Goal: Transaction & Acquisition: Subscribe to service/newsletter

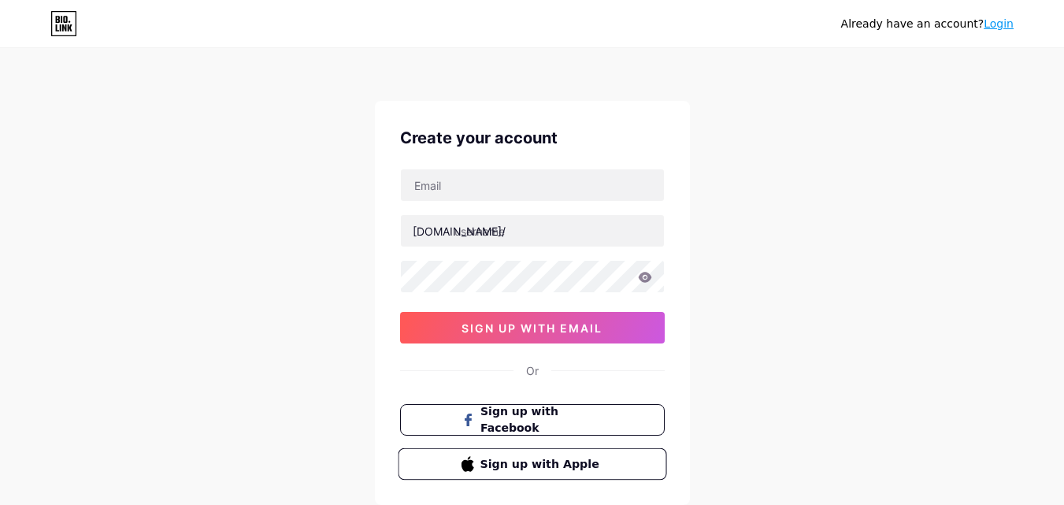
scroll to position [98, 0]
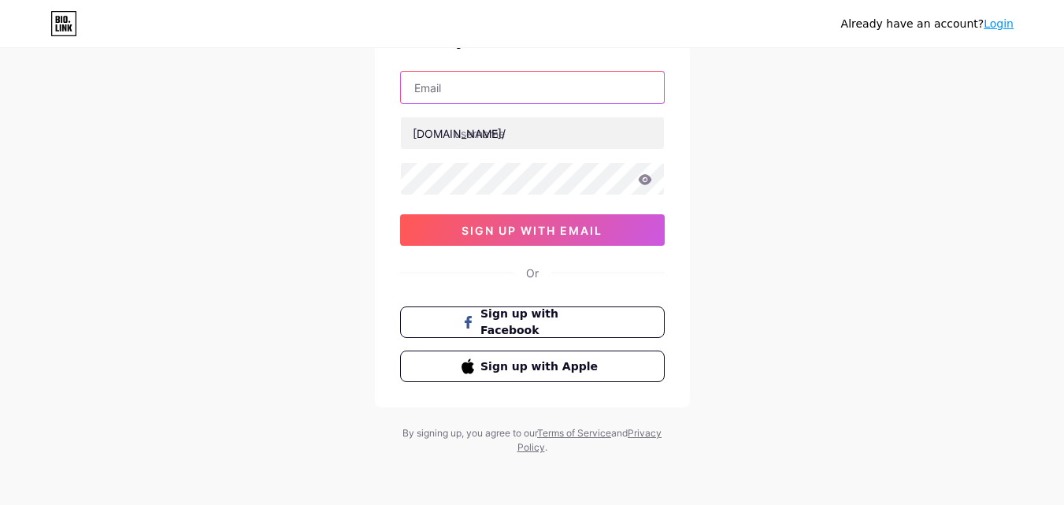
click at [440, 84] on input "text" at bounding box center [532, 87] width 263 height 31
type input "[EMAIL_ADDRESS][DOMAIN_NAME]"
click at [442, 130] on div "[DOMAIN_NAME]/" at bounding box center [459, 133] width 93 height 17
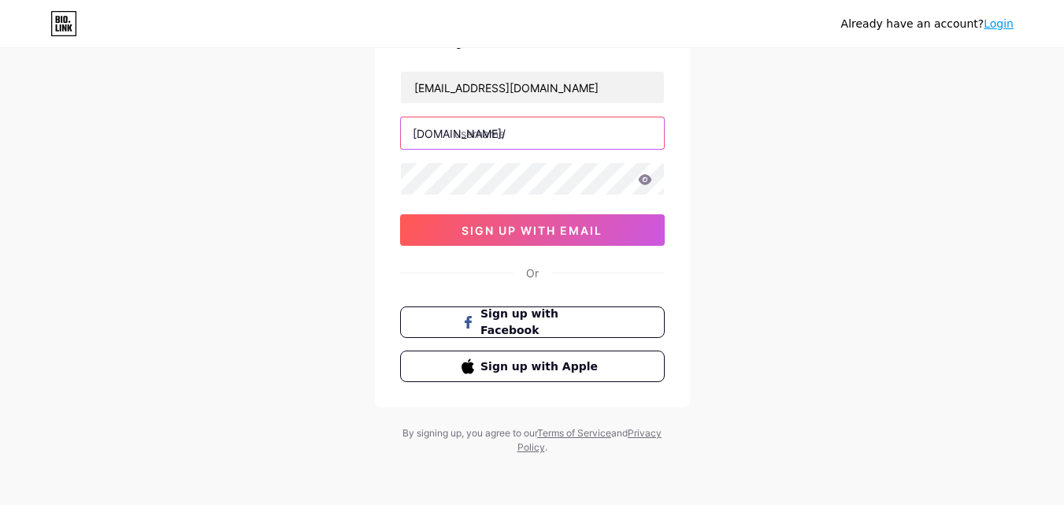
click at [474, 139] on input "text" at bounding box center [532, 132] width 263 height 31
type input "amtraknearme"
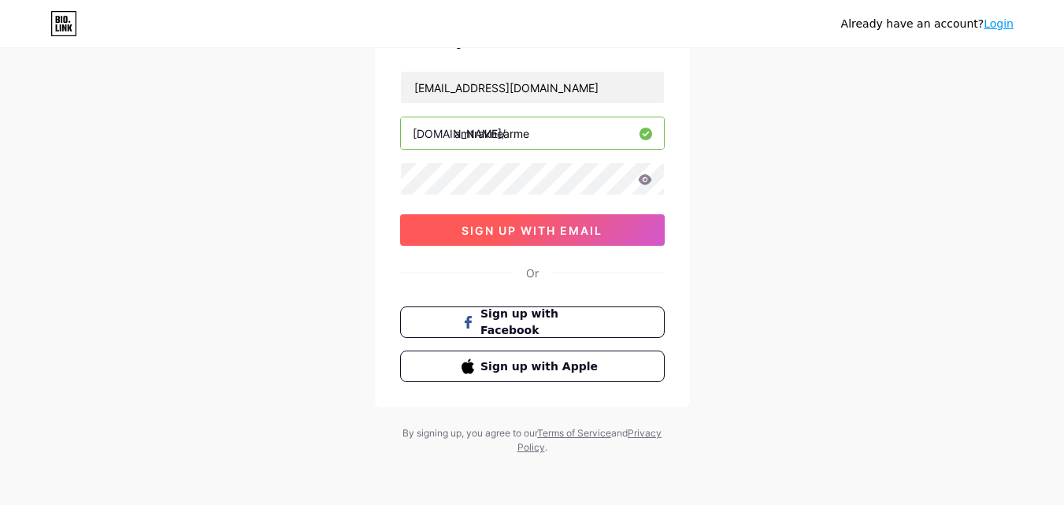
click at [545, 227] on span "sign up with email" at bounding box center [531, 230] width 141 height 13
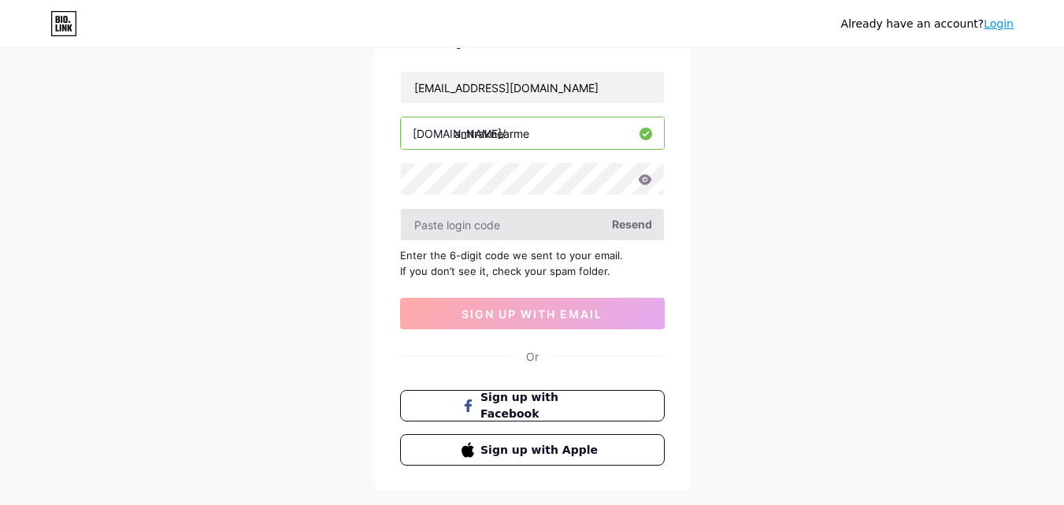
click at [542, 224] on input "text" at bounding box center [532, 224] width 263 height 31
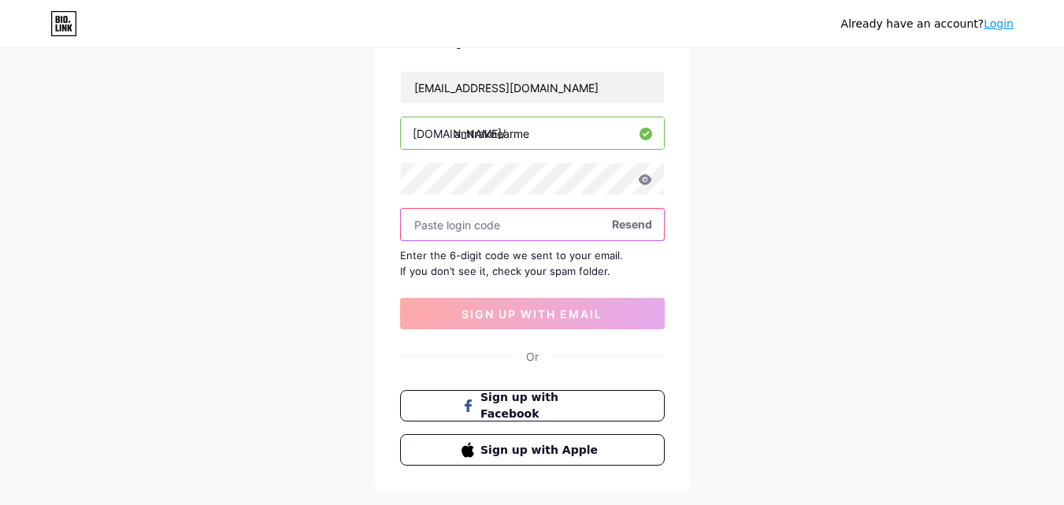
paste input "619387"
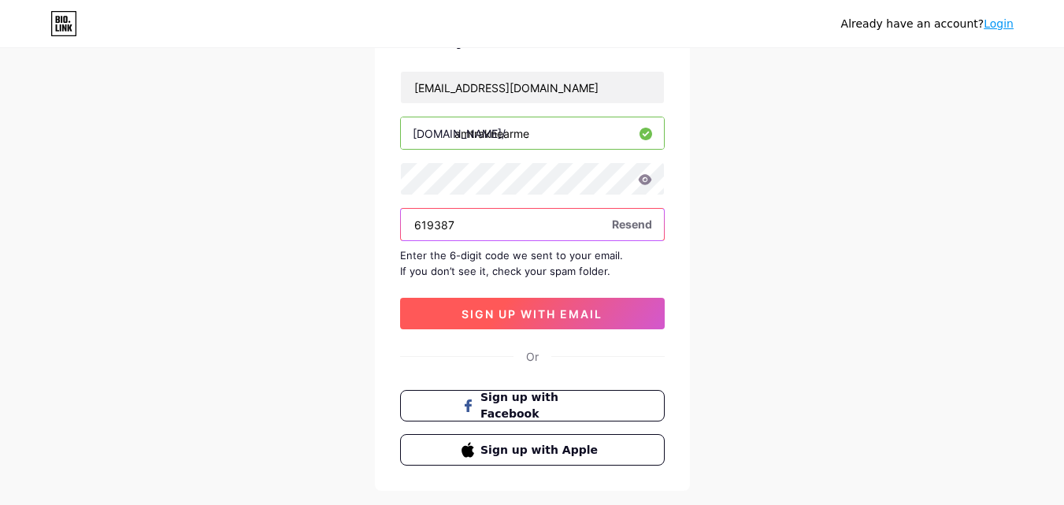
type input "619387"
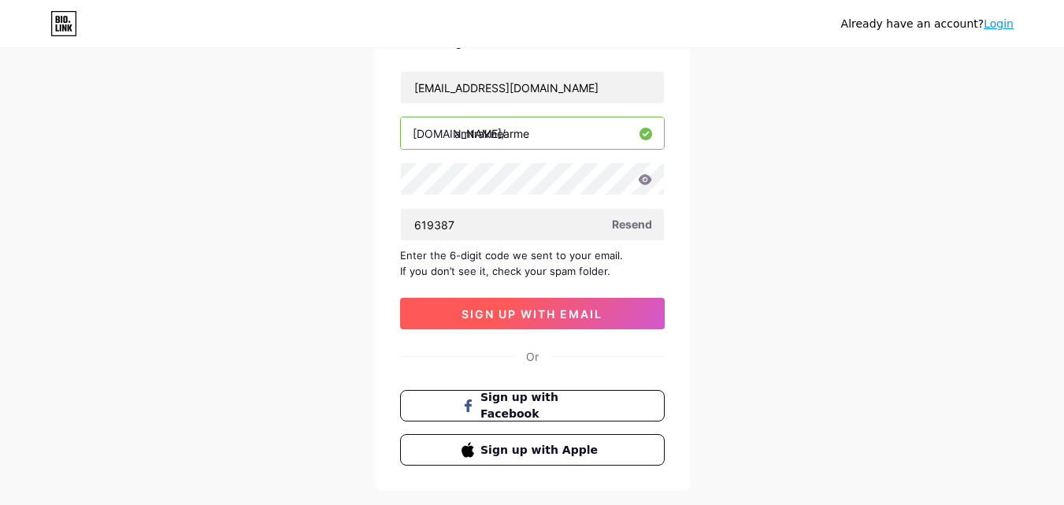
click at [496, 307] on span "sign up with email" at bounding box center [531, 313] width 141 height 13
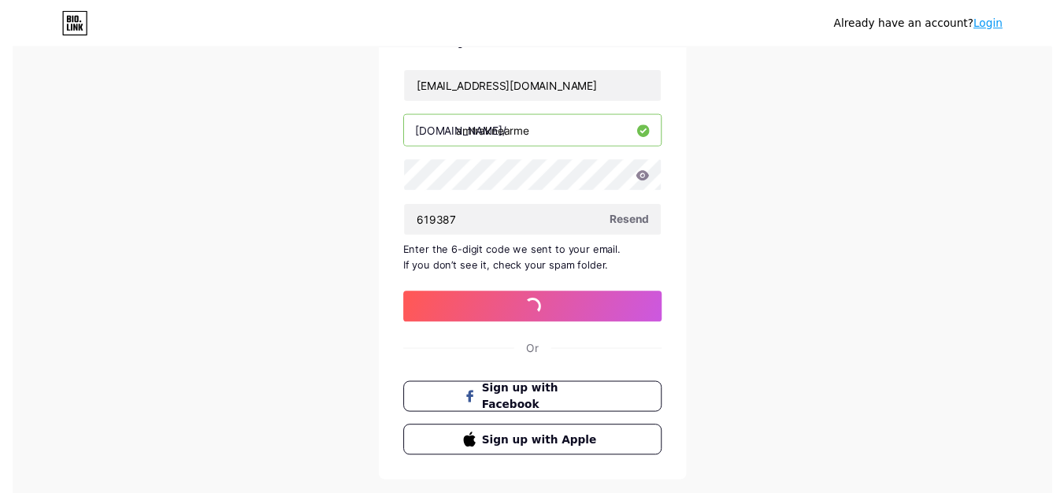
scroll to position [0, 0]
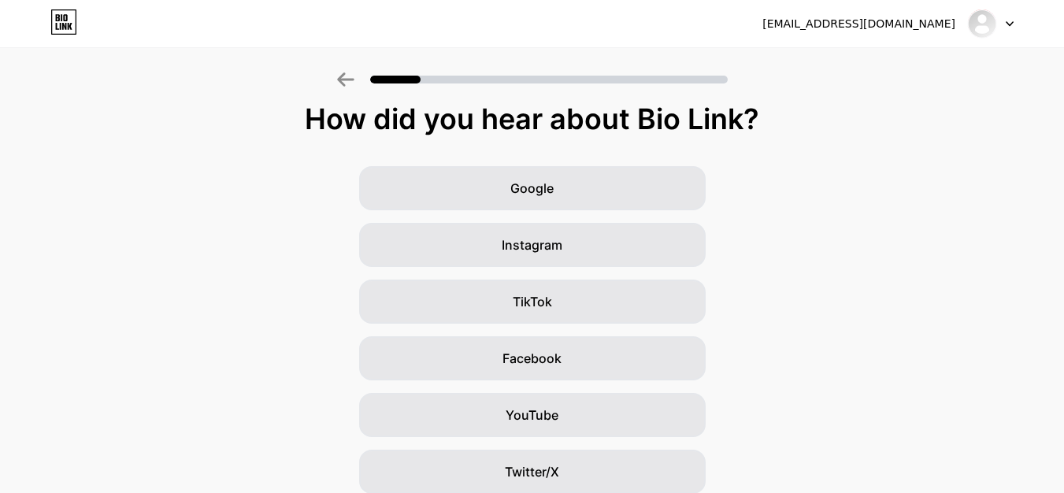
scroll to position [79, 0]
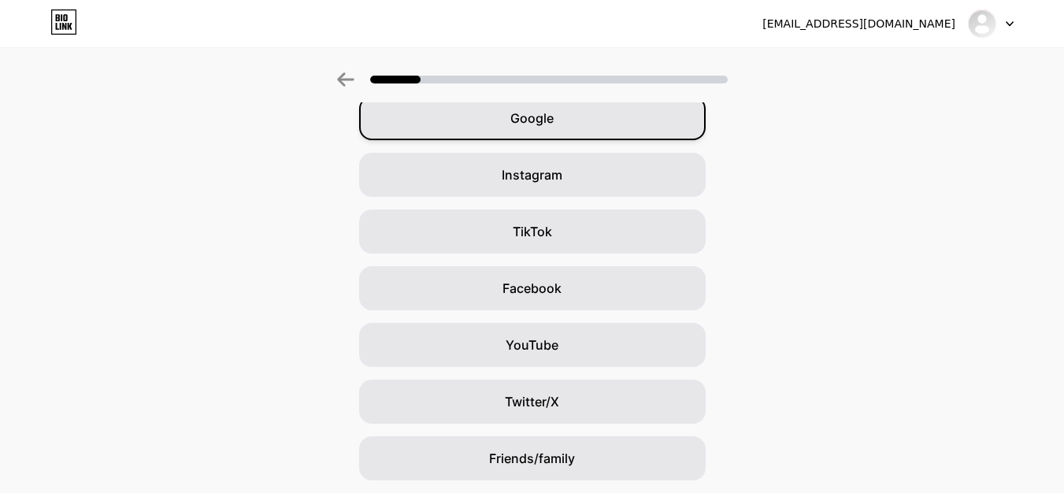
click at [535, 126] on span "Google" at bounding box center [531, 118] width 43 height 19
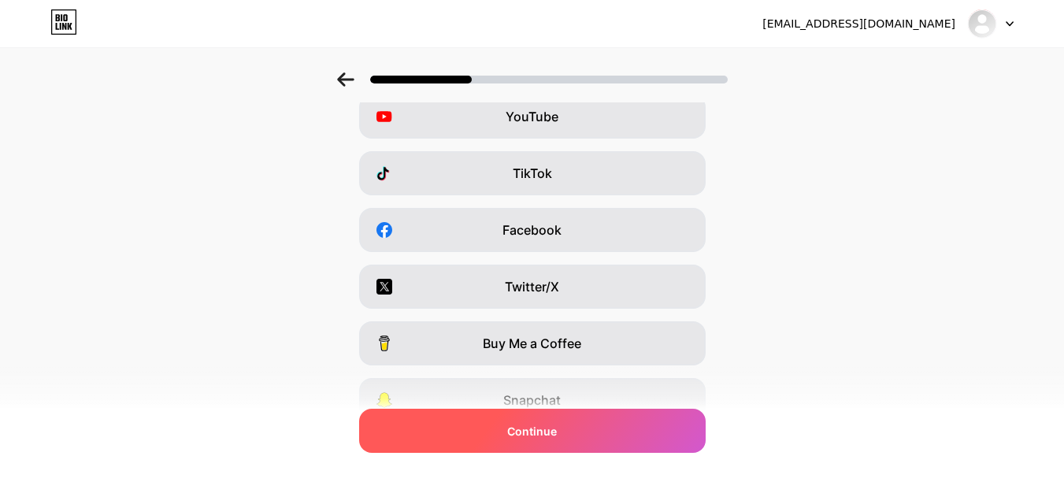
scroll to position [170, 0]
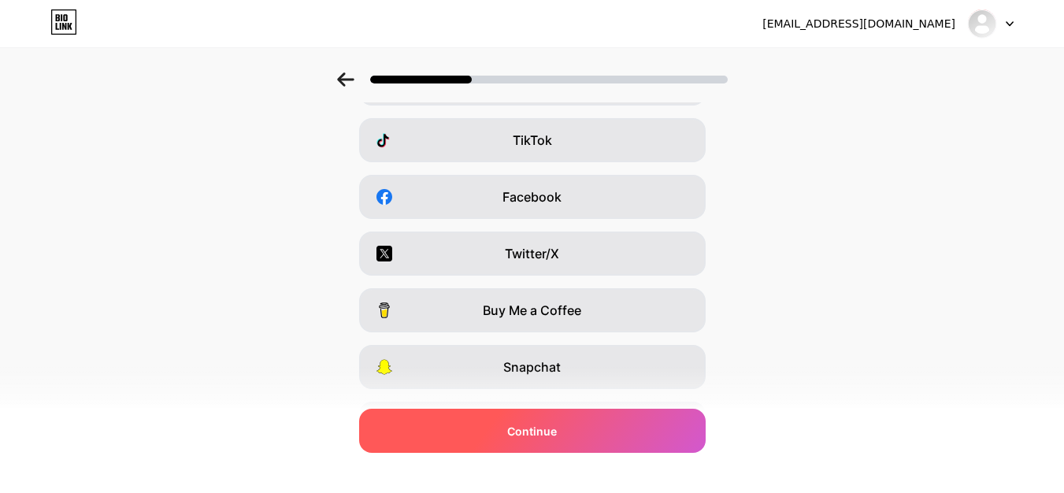
click at [526, 435] on span "Continue" at bounding box center [532, 431] width 50 height 17
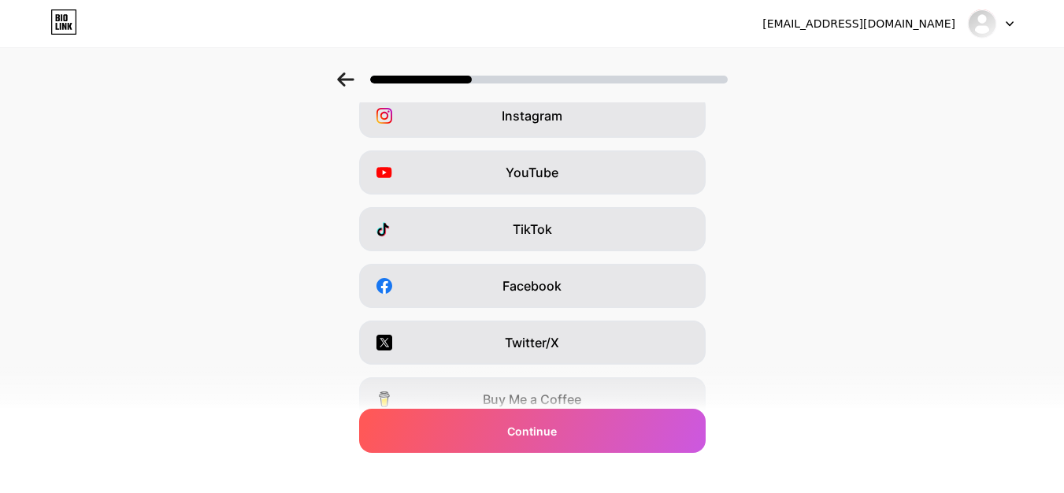
scroll to position [0, 0]
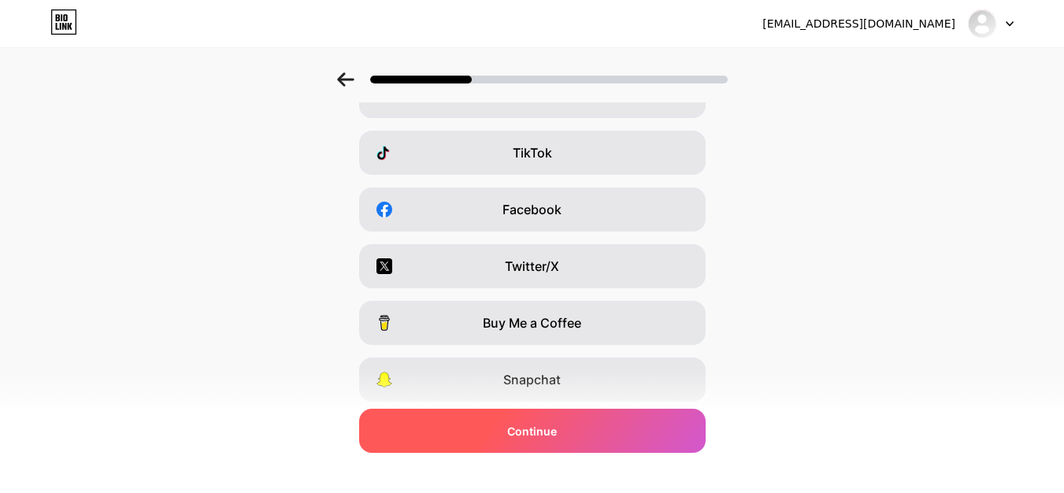
click at [529, 424] on span "Continue" at bounding box center [532, 431] width 50 height 17
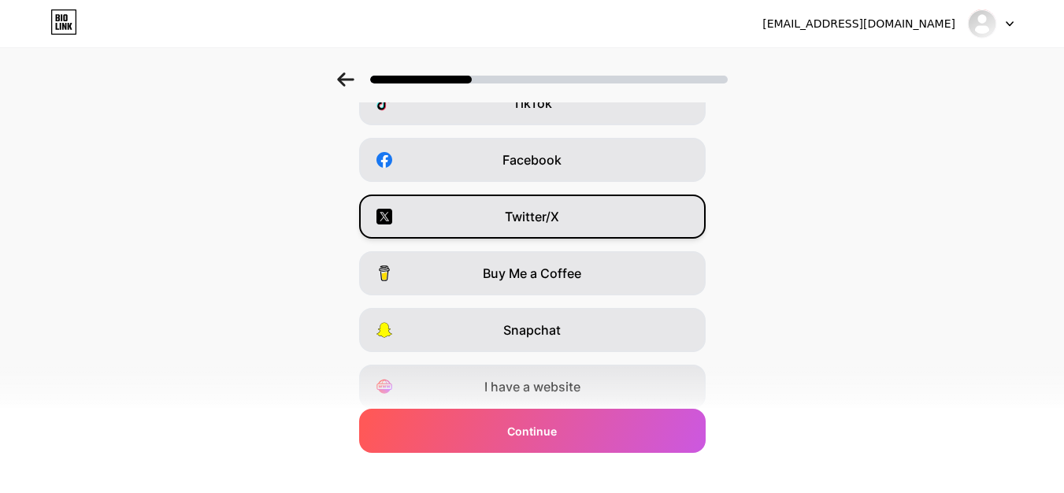
scroll to position [236, 0]
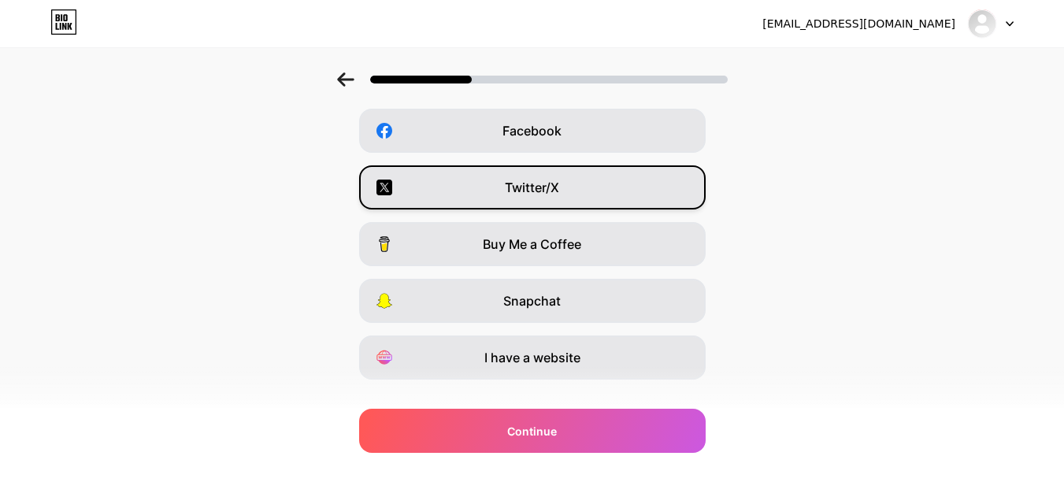
click at [550, 188] on span "Twitter/X" at bounding box center [532, 187] width 54 height 19
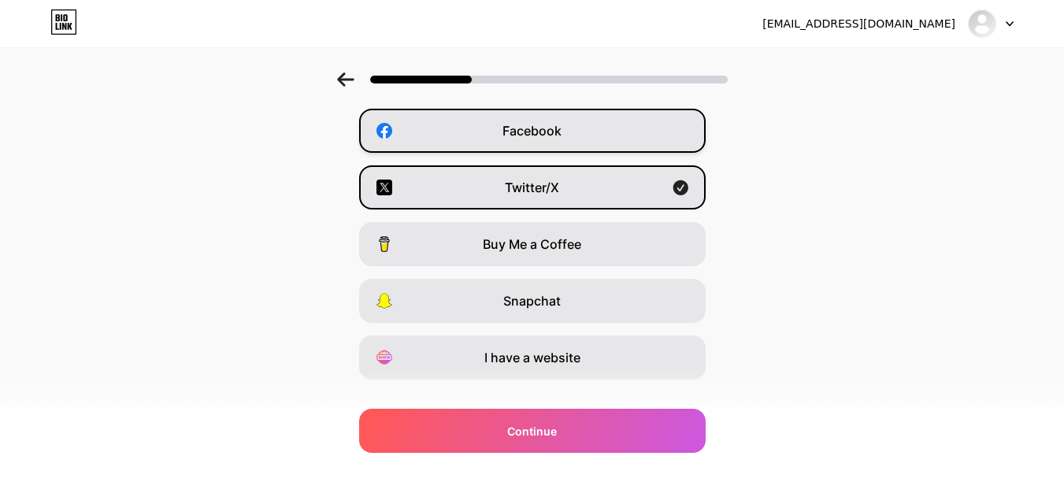
click at [547, 130] on span "Facebook" at bounding box center [531, 130] width 59 height 19
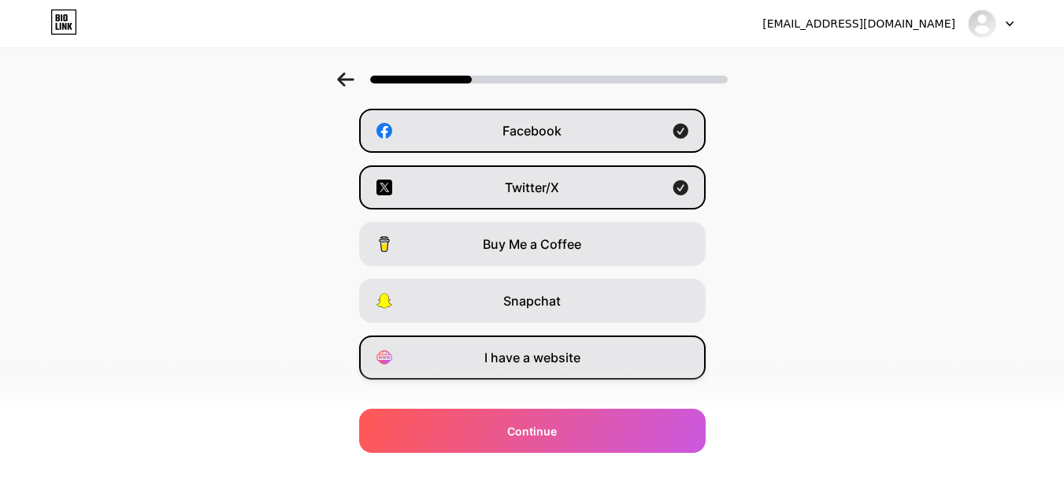
click at [557, 370] on div "I have a website" at bounding box center [532, 357] width 346 height 44
click at [539, 124] on span "Facebook" at bounding box center [531, 130] width 59 height 19
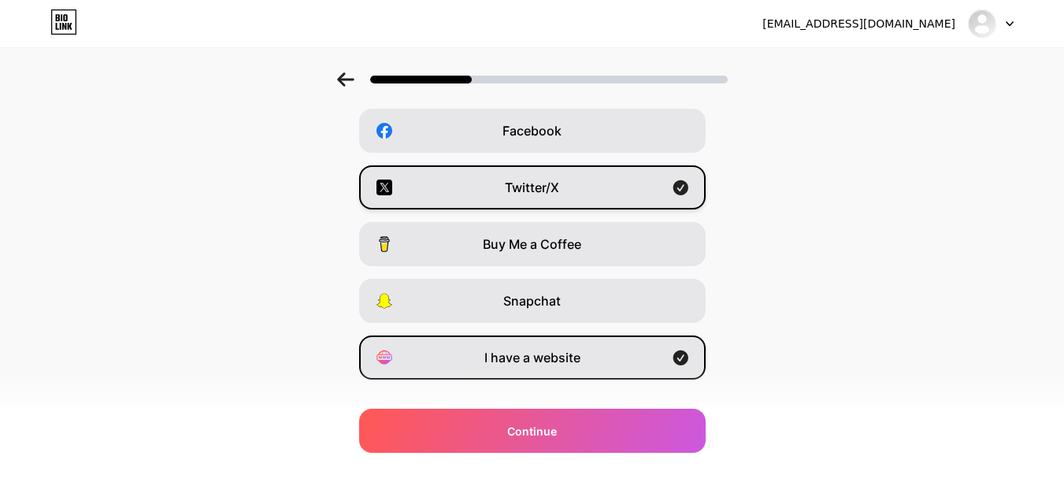
click at [541, 184] on span "Twitter/X" at bounding box center [532, 187] width 54 height 19
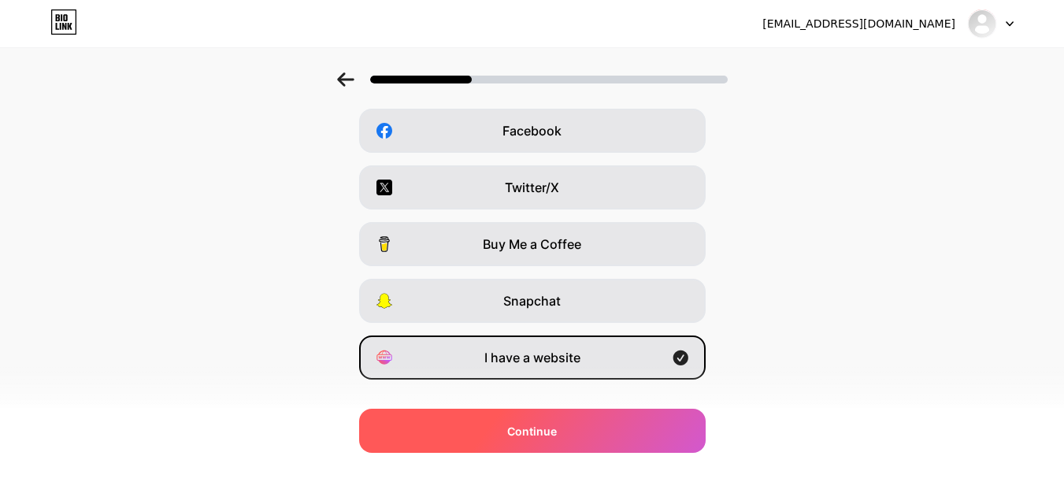
click at [535, 427] on span "Continue" at bounding box center [532, 431] width 50 height 17
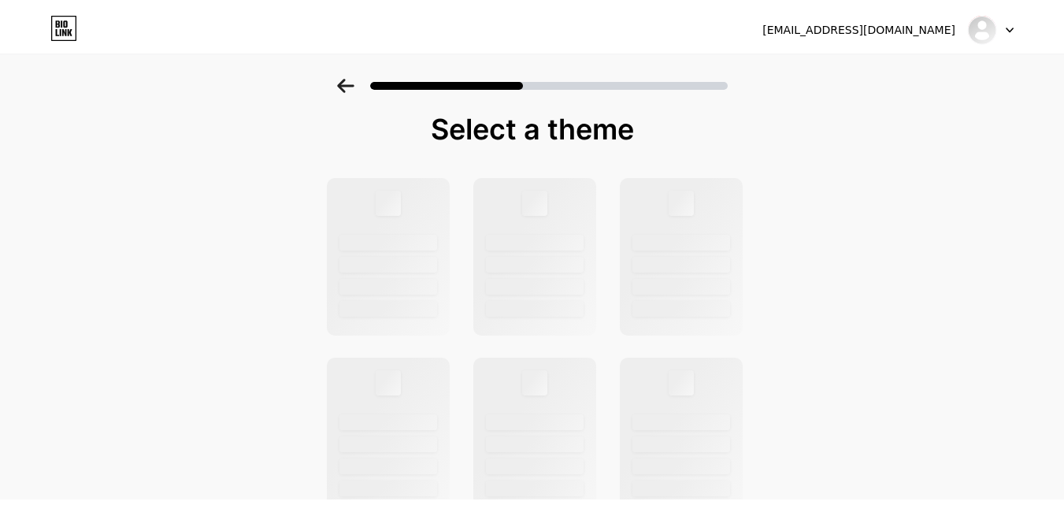
scroll to position [0, 0]
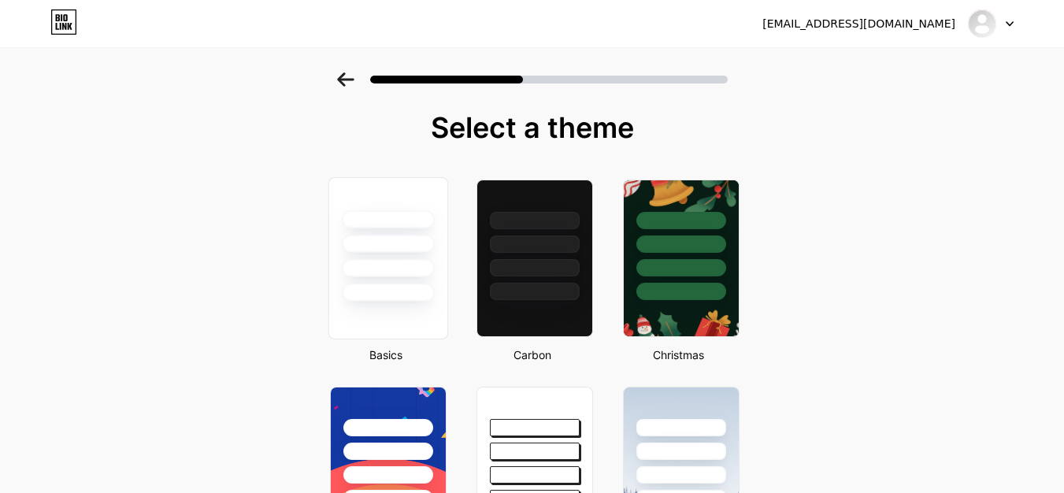
click at [372, 286] on div at bounding box center [388, 292] width 92 height 18
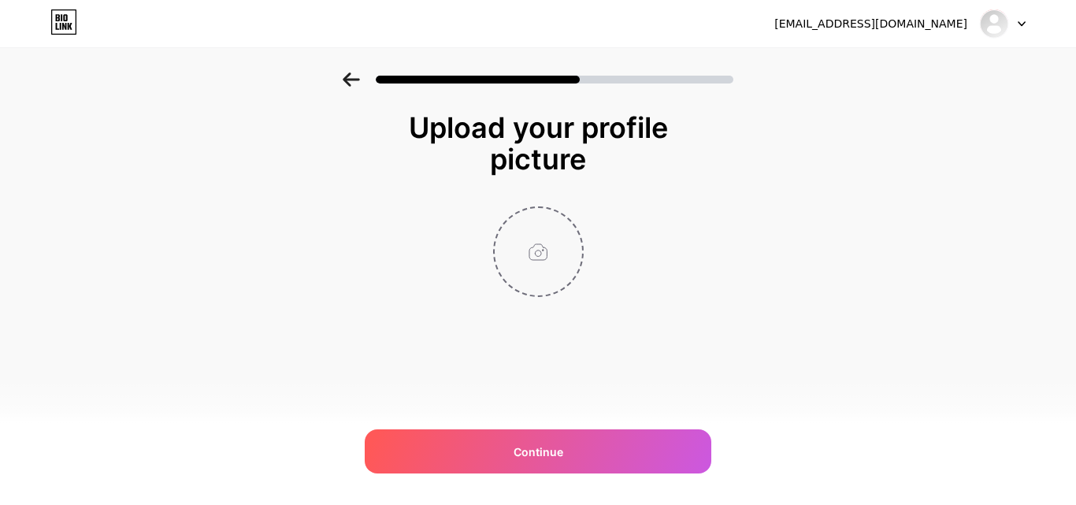
click at [520, 212] on input "file" at bounding box center [537, 251] width 87 height 87
type input "C:\fakepath\pueblo-143982_1280.jpg"
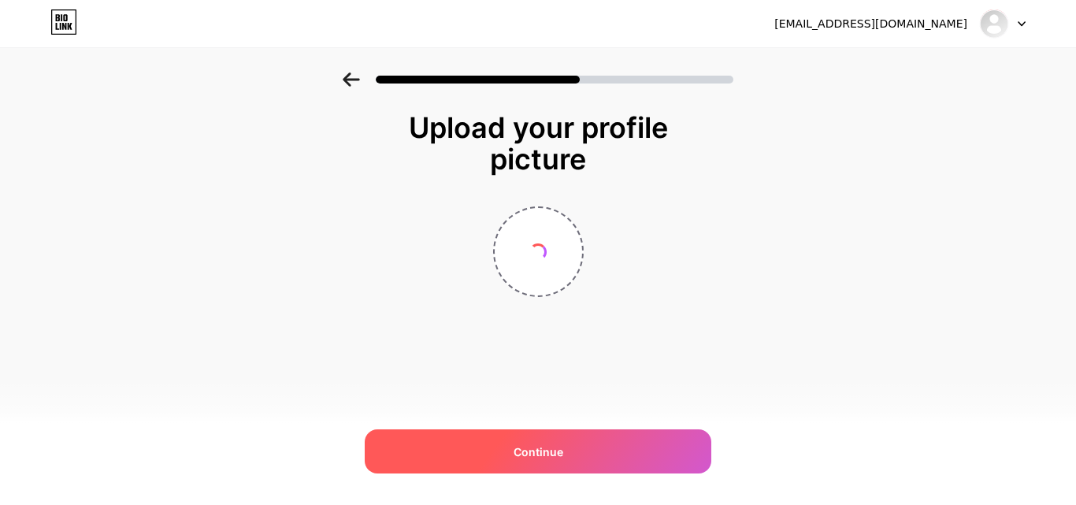
click at [521, 443] on span "Continue" at bounding box center [538, 451] width 50 height 17
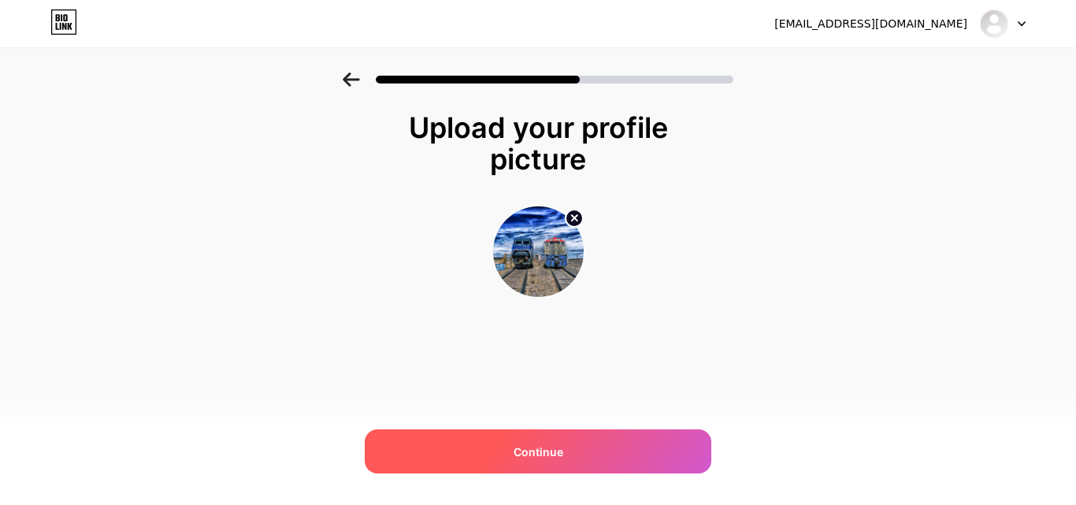
click at [528, 443] on span "Continue" at bounding box center [538, 451] width 50 height 17
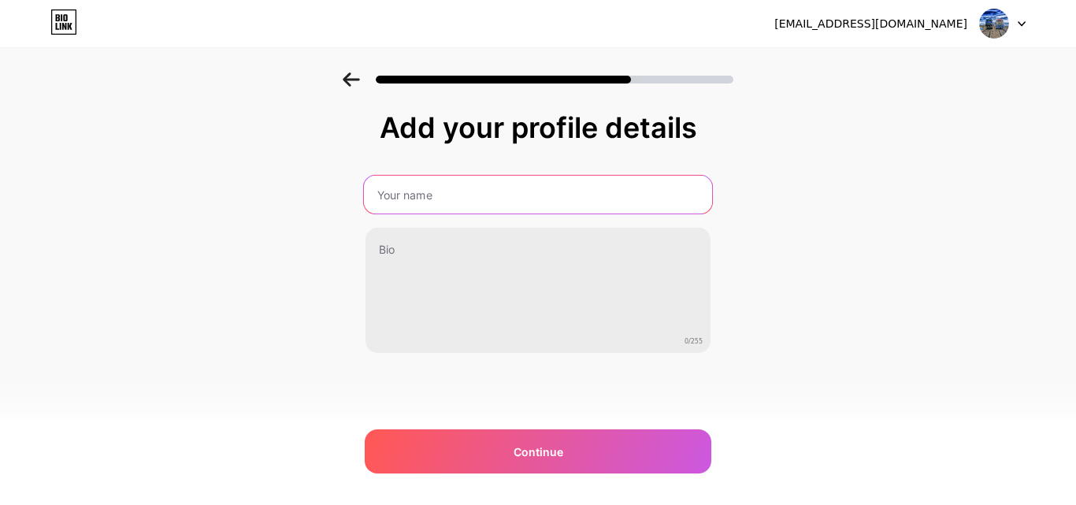
click at [432, 209] on input "text" at bounding box center [538, 195] width 348 height 38
type input "Amtraknear Me"
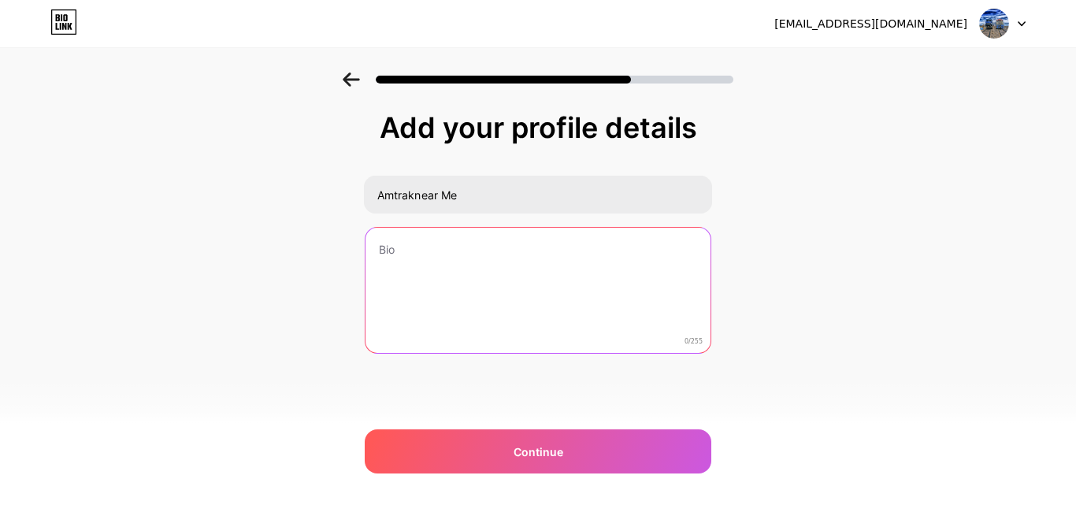
click at [418, 263] on textarea at bounding box center [537, 291] width 345 height 127
paste textarea "Travellers may easily locate the nearest Amtrak stations, the most recent sched…"
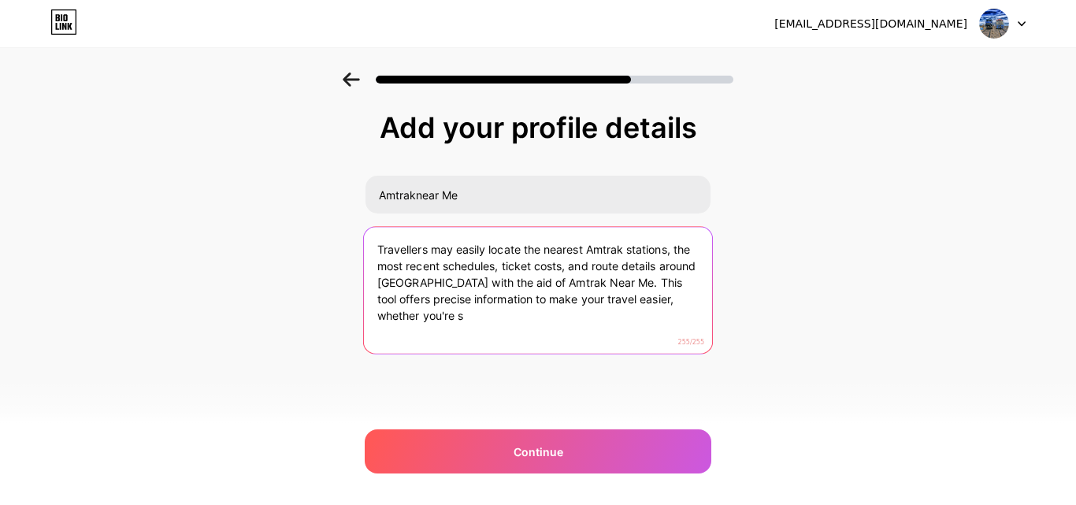
drag, startPoint x: 378, startPoint y: 311, endPoint x: 544, endPoint y: 332, distance: 167.5
click at [544, 332] on textarea "Travellers may easily locate the nearest Amtrak stations, the most recent sched…" at bounding box center [538, 291] width 348 height 128
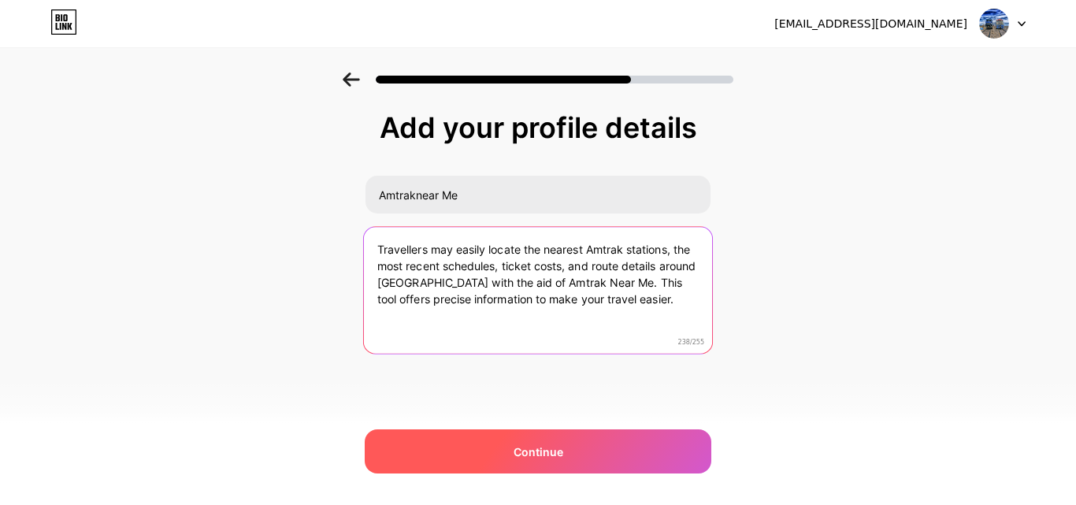
type textarea "Travellers may easily locate the nearest Amtrak stations, the most recent sched…"
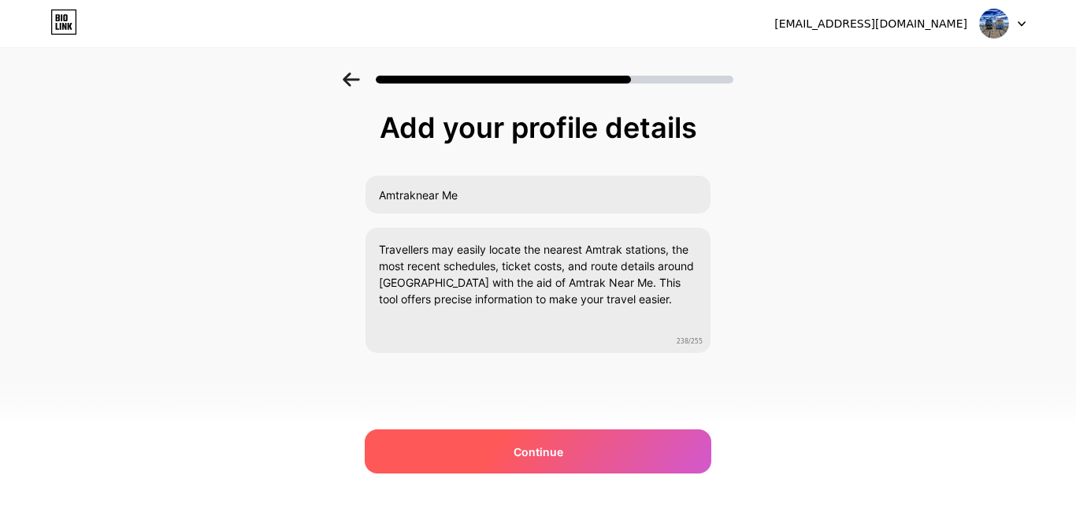
click at [528, 460] on div "Continue" at bounding box center [538, 451] width 346 height 44
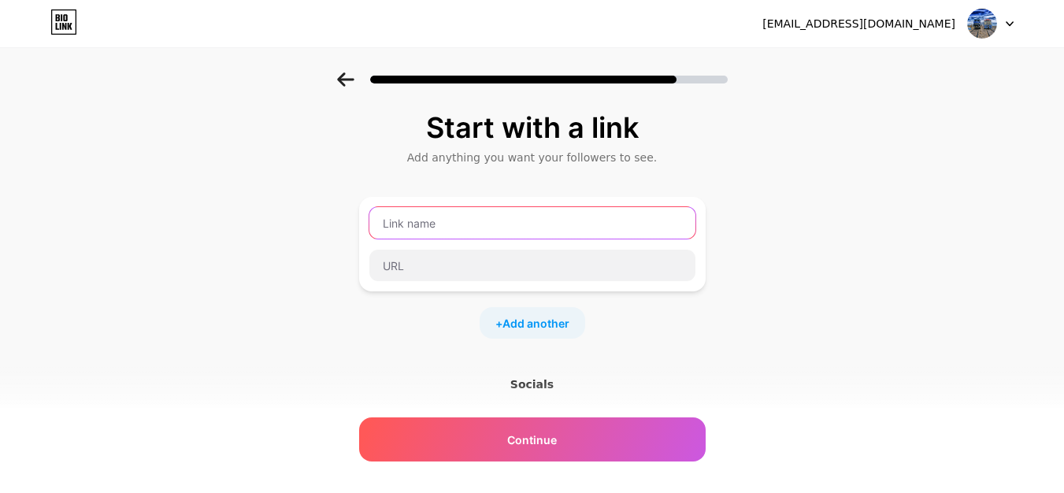
click at [411, 231] on input "text" at bounding box center [532, 222] width 326 height 31
paste input "[URL][DOMAIN_NAME]"
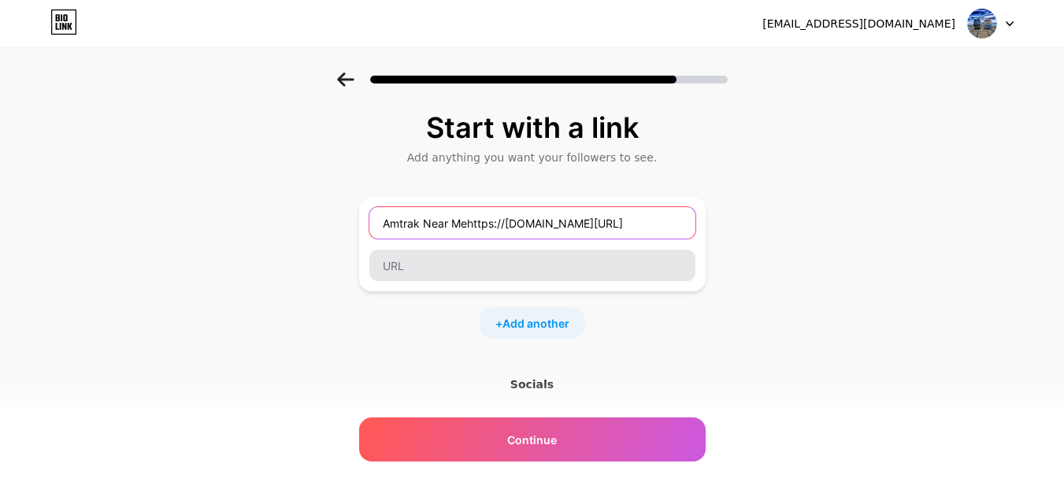
type input "Amtrak Near Me"
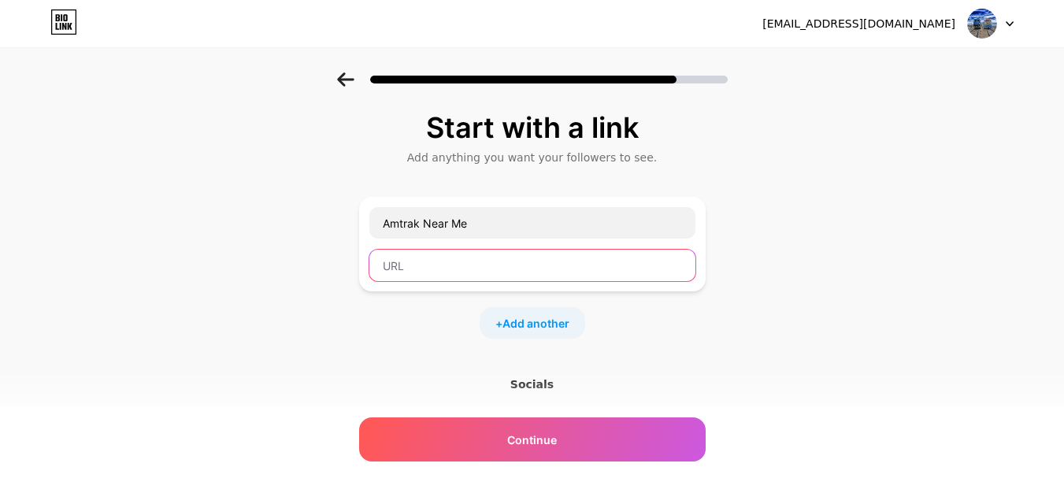
click at [420, 262] on input "text" at bounding box center [532, 265] width 326 height 31
paste input "[URL][DOMAIN_NAME]"
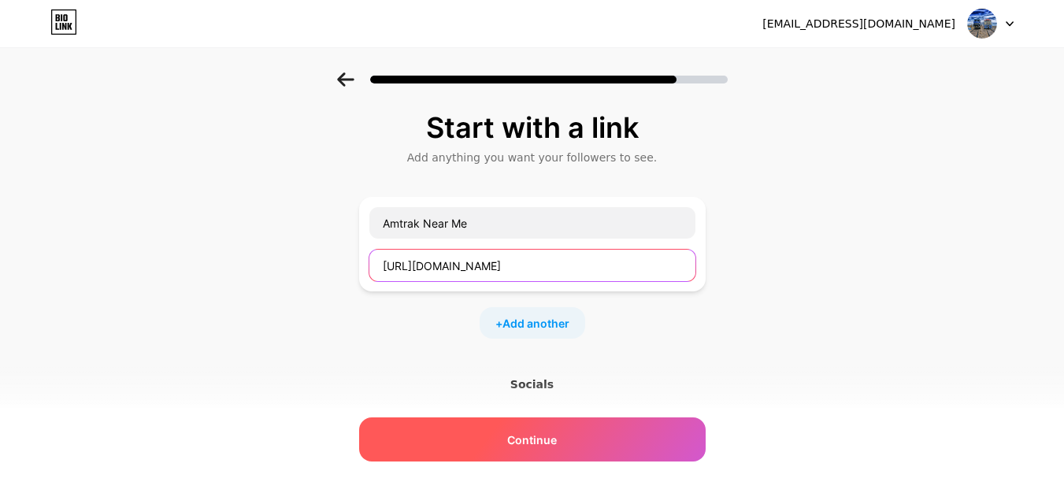
type input "[URL][DOMAIN_NAME]"
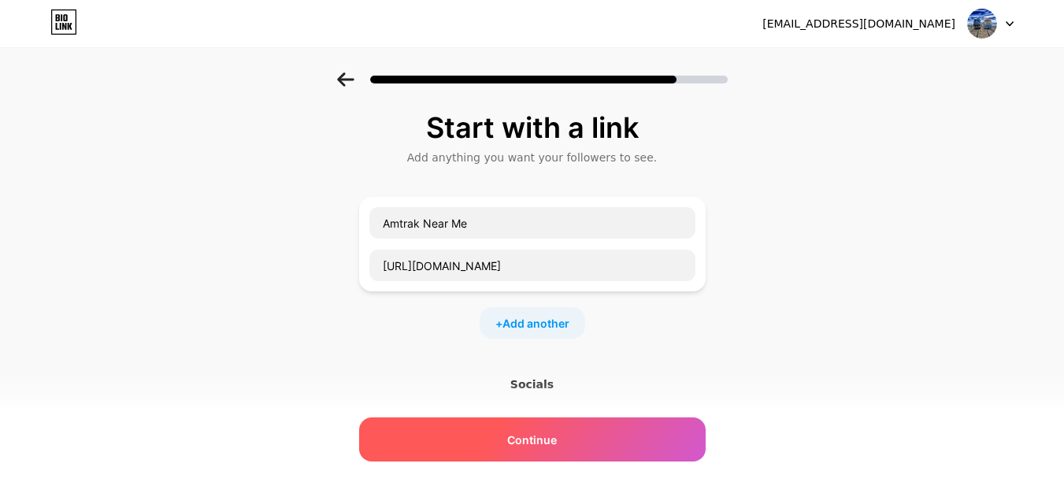
click at [557, 433] on span "Continue" at bounding box center [532, 440] width 50 height 17
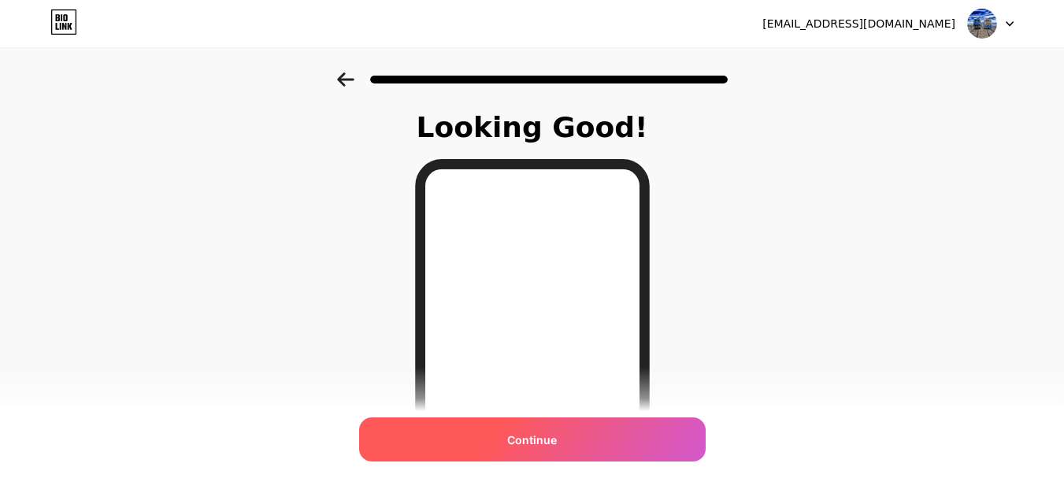
click at [565, 423] on div "Continue" at bounding box center [532, 439] width 346 height 44
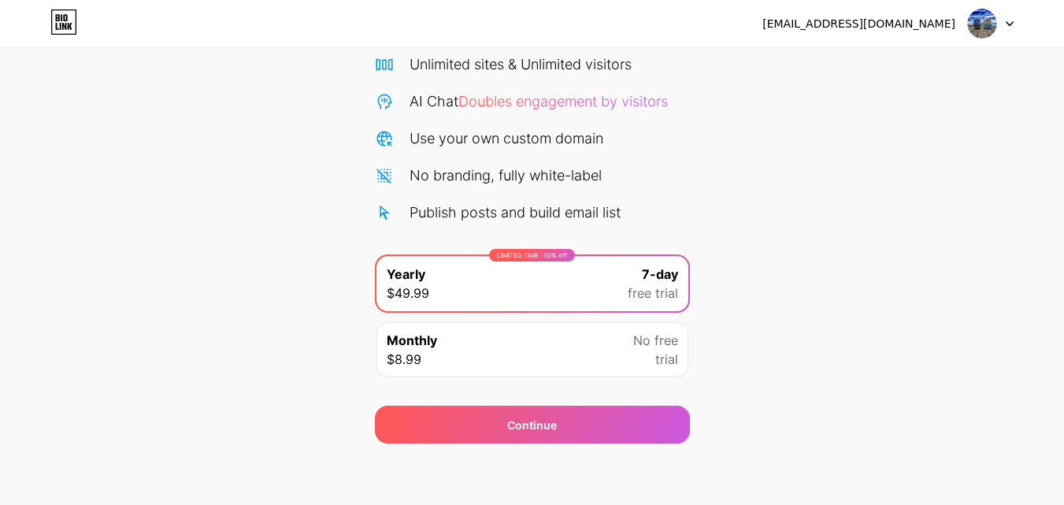
scroll to position [129, 0]
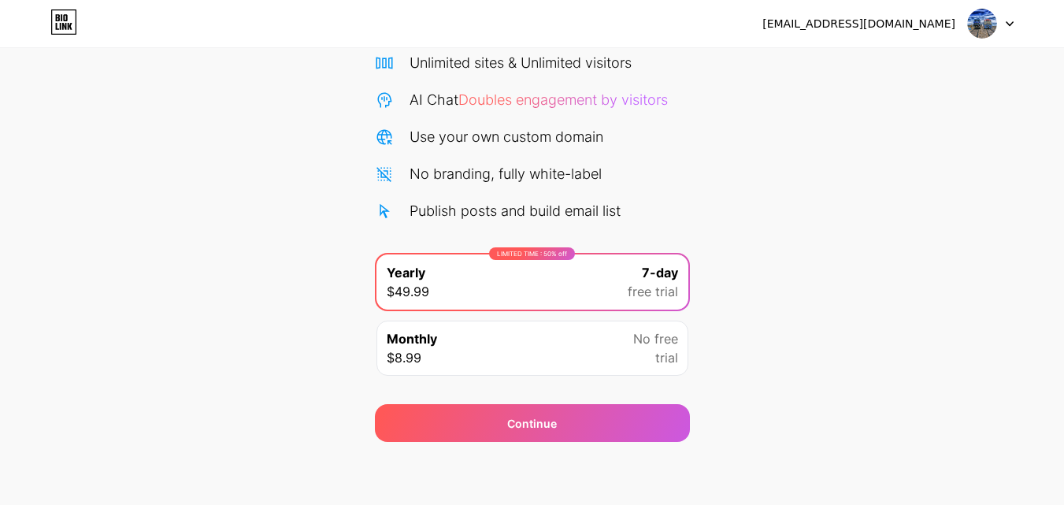
click at [561, 350] on div "Monthly $8.99 No free trial" at bounding box center [532, 347] width 312 height 55
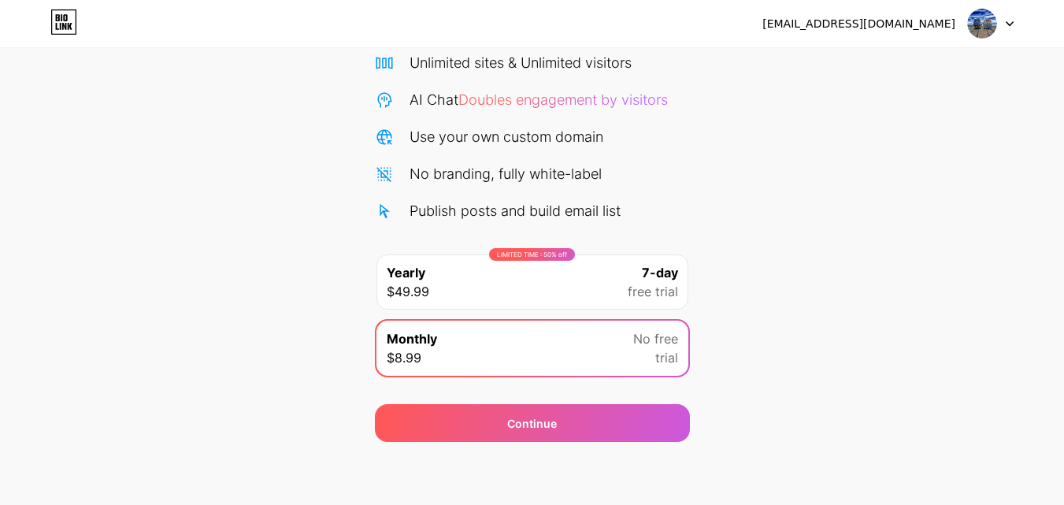
scroll to position [0, 0]
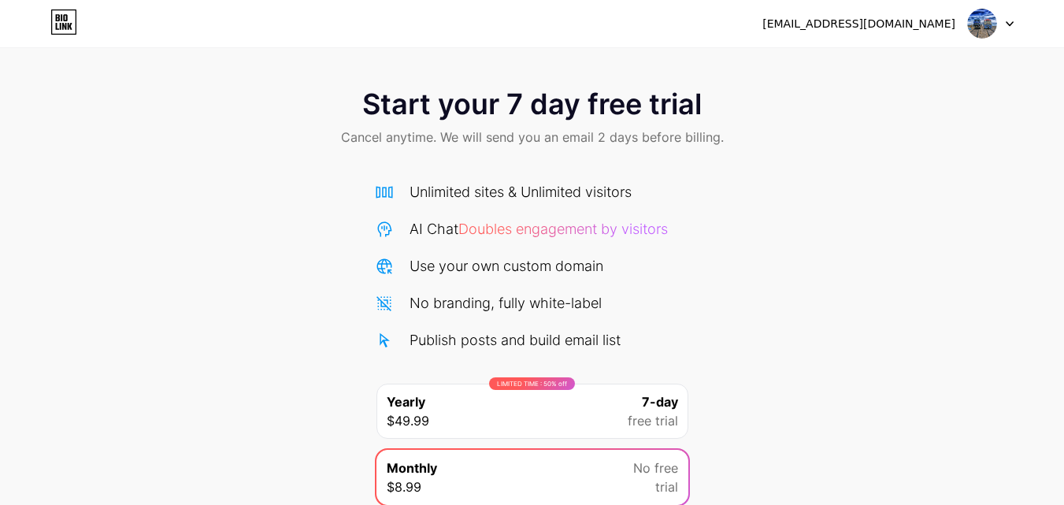
click at [983, 20] on img at bounding box center [982, 24] width 30 height 30
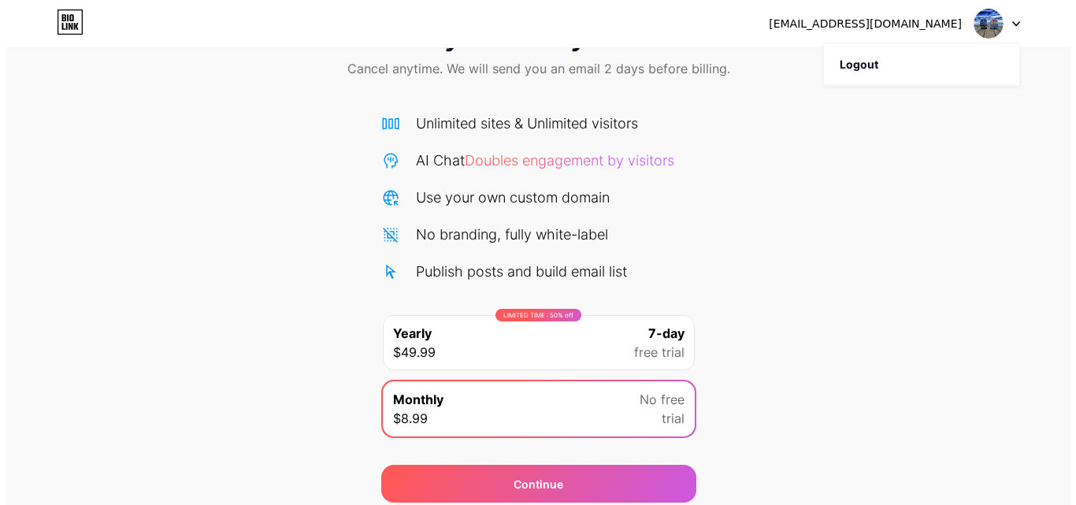
scroll to position [129, 0]
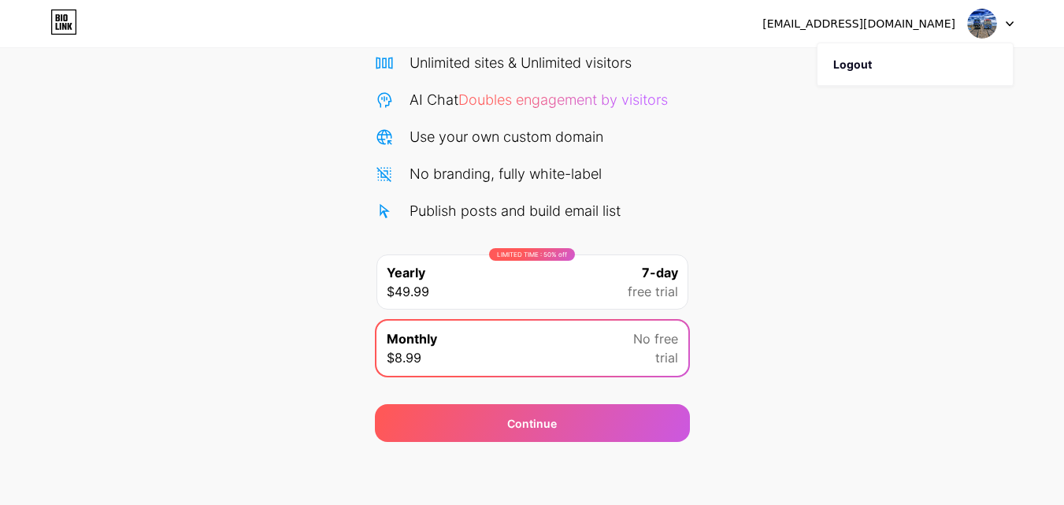
click at [583, 283] on div "LIMITED TIME : 50% off Yearly $49.99 7-day free trial" at bounding box center [532, 281] width 312 height 55
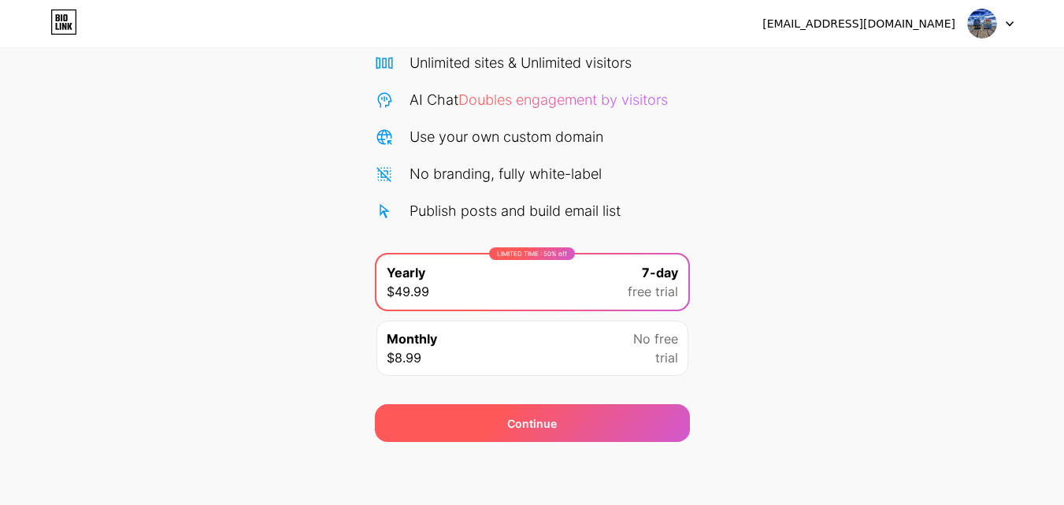
click at [517, 412] on div "Continue" at bounding box center [532, 423] width 315 height 38
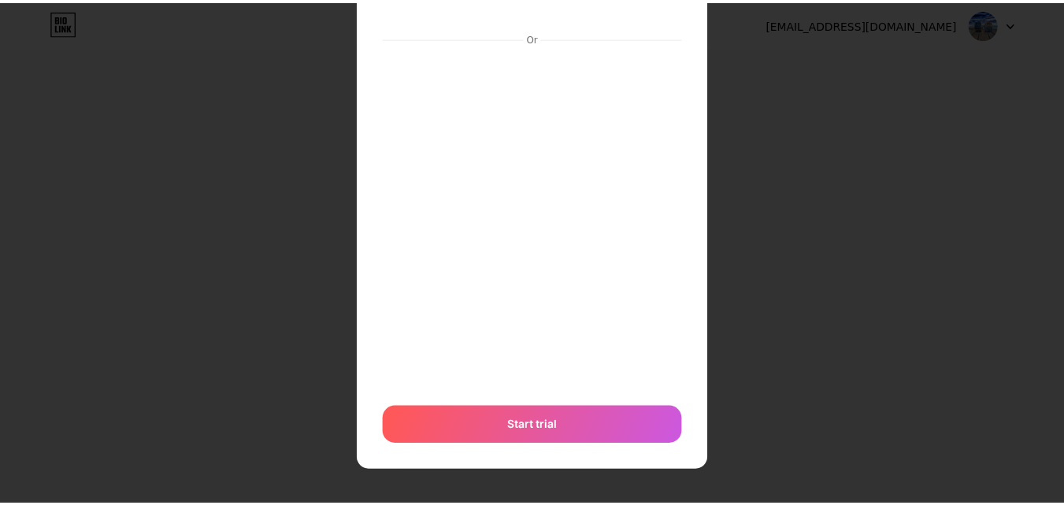
scroll to position [0, 0]
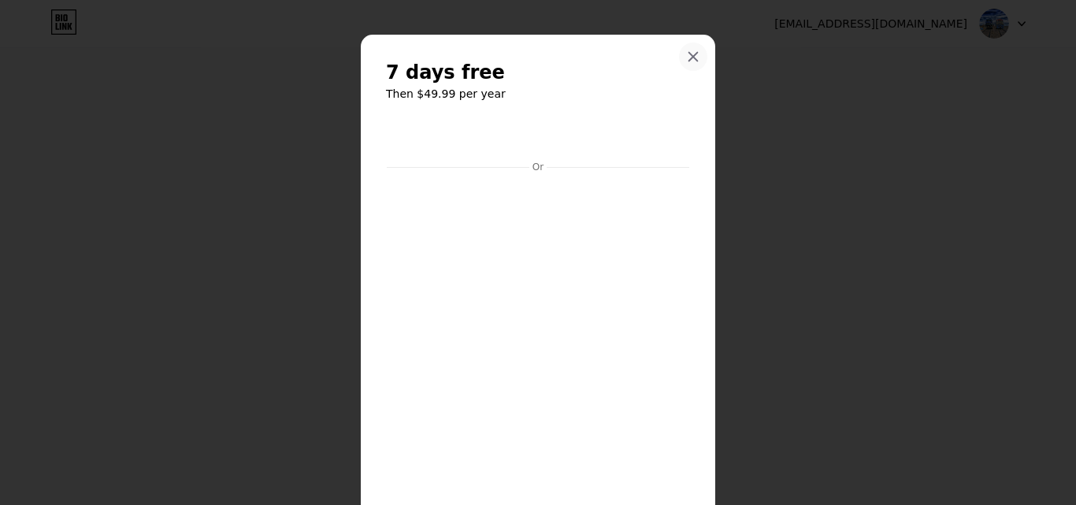
click at [689, 58] on icon at bounding box center [693, 57] width 9 height 9
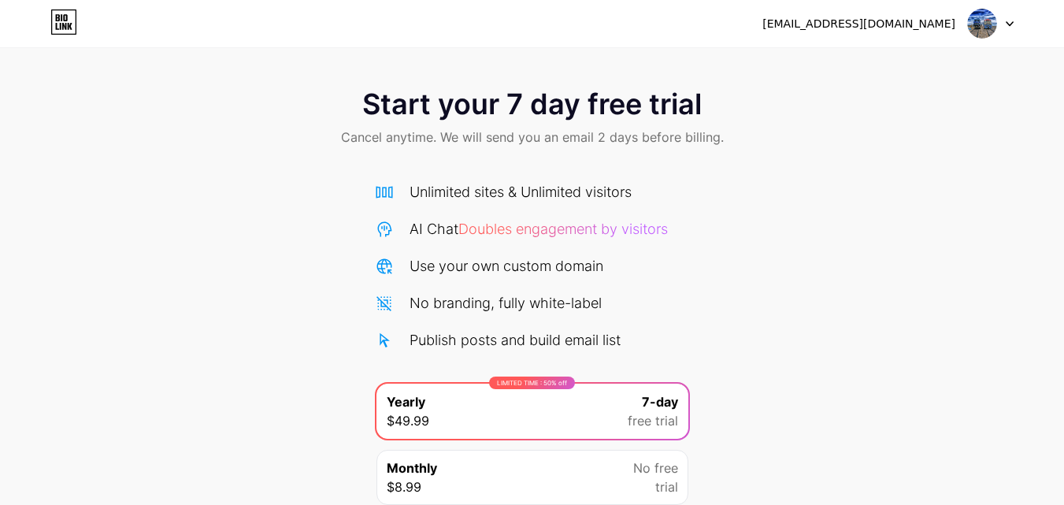
click at [943, 35] on div "[EMAIL_ADDRESS][DOMAIN_NAME]" at bounding box center [887, 23] width 251 height 28
click at [881, 27] on div "[EMAIL_ADDRESS][DOMAIN_NAME]" at bounding box center [858, 24] width 193 height 17
drag, startPoint x: 969, startPoint y: 20, endPoint x: 971, endPoint y: 29, distance: 8.8
click at [969, 21] on img at bounding box center [982, 24] width 30 height 30
click at [69, 34] on icon at bounding box center [64, 22] width 24 height 24
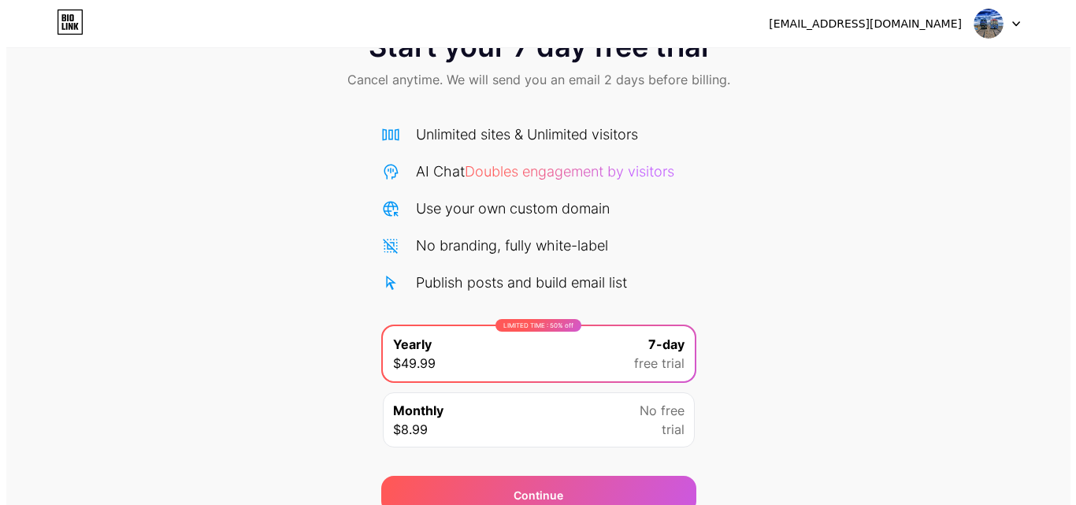
scroll to position [129, 0]
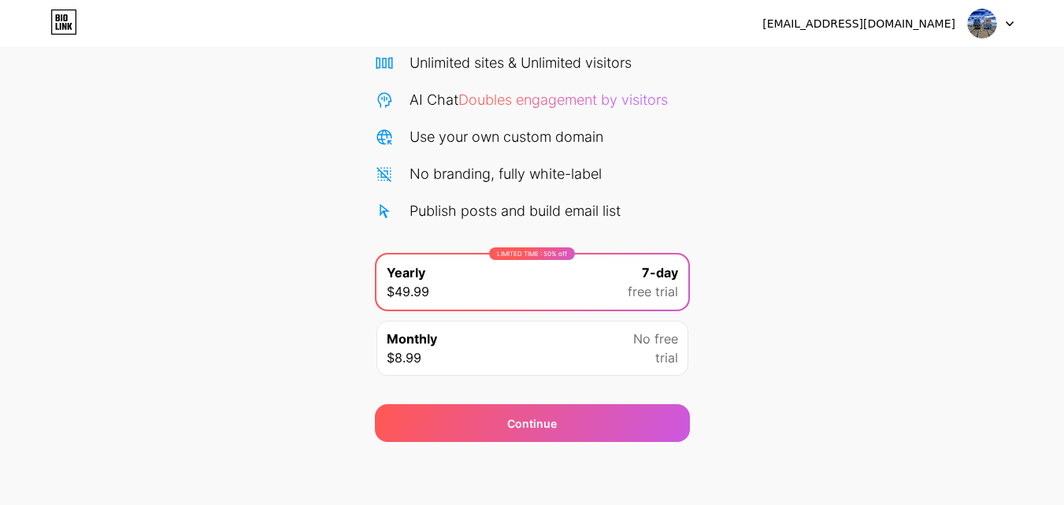
click at [571, 366] on div "Monthly $8.99 No free trial" at bounding box center [532, 347] width 312 height 55
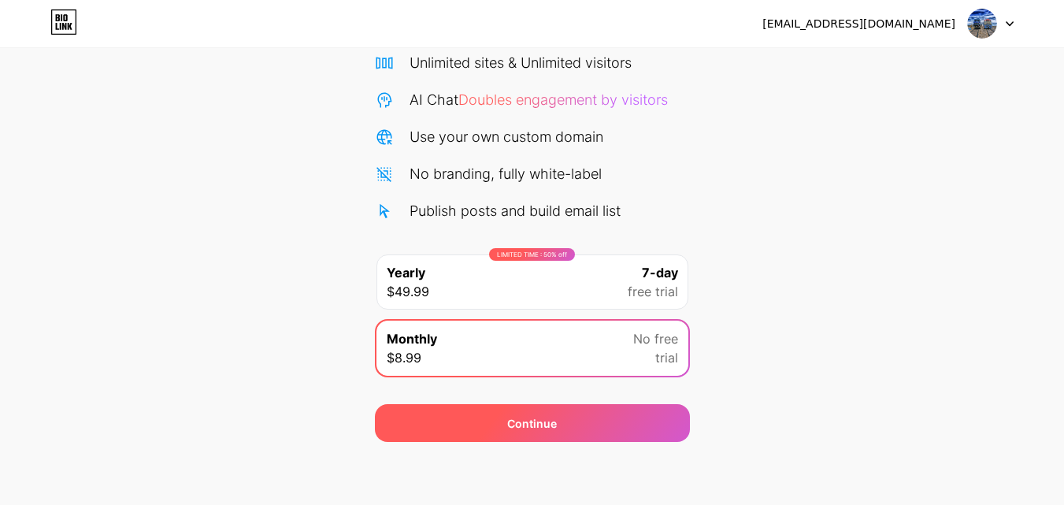
click at [530, 406] on div "Continue" at bounding box center [532, 423] width 315 height 38
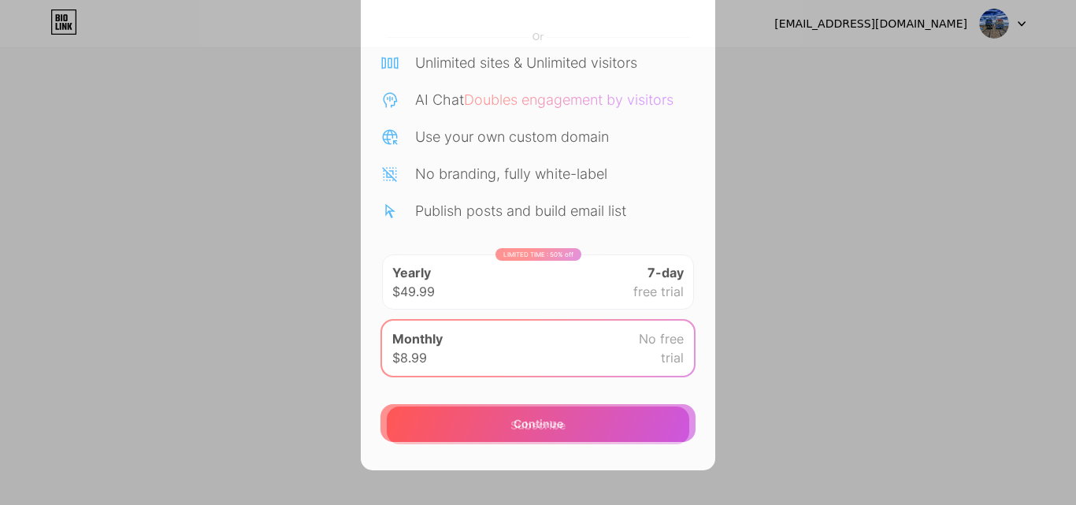
scroll to position [113, 0]
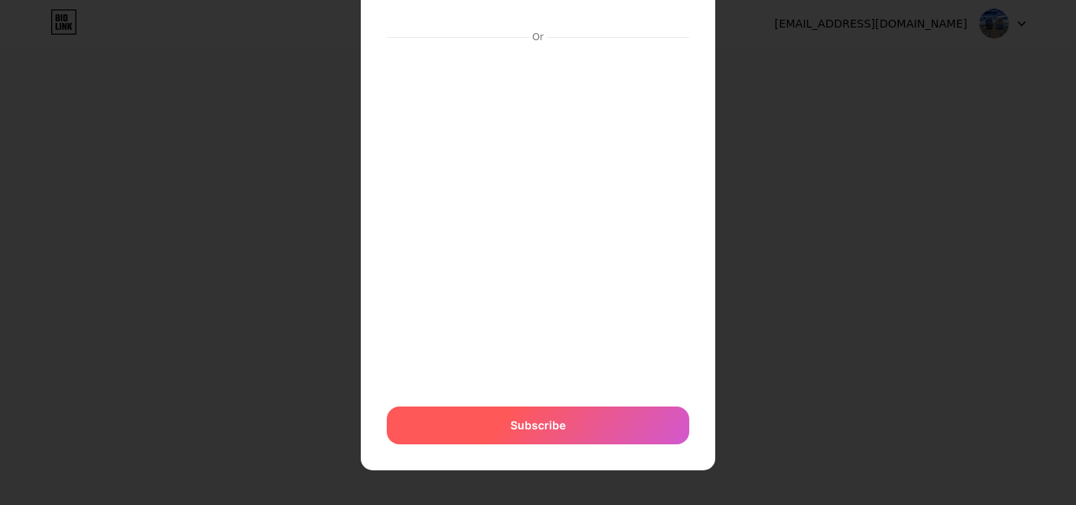
click at [520, 436] on div "Subscribe" at bounding box center [538, 425] width 302 height 38
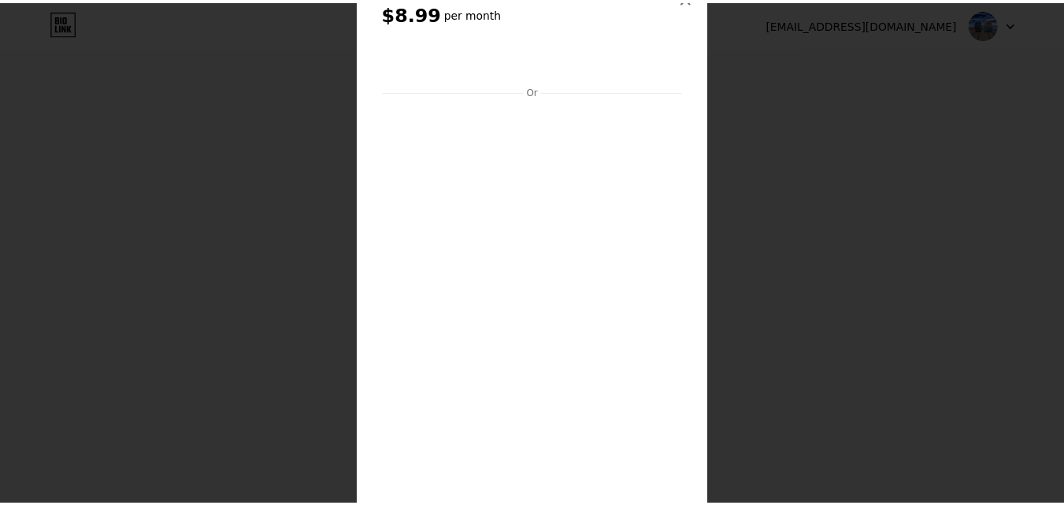
scroll to position [0, 0]
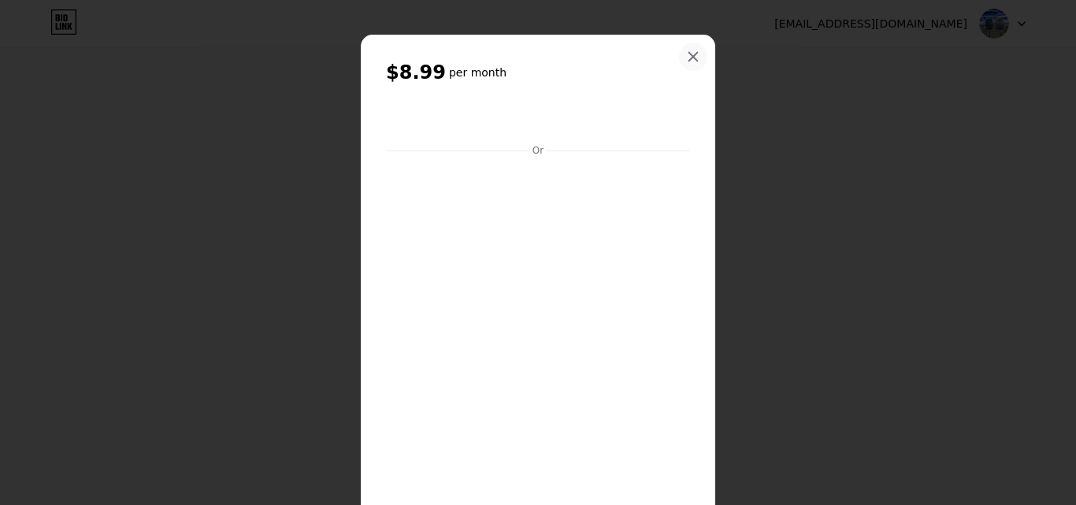
click at [687, 52] on icon at bounding box center [693, 56] width 13 height 13
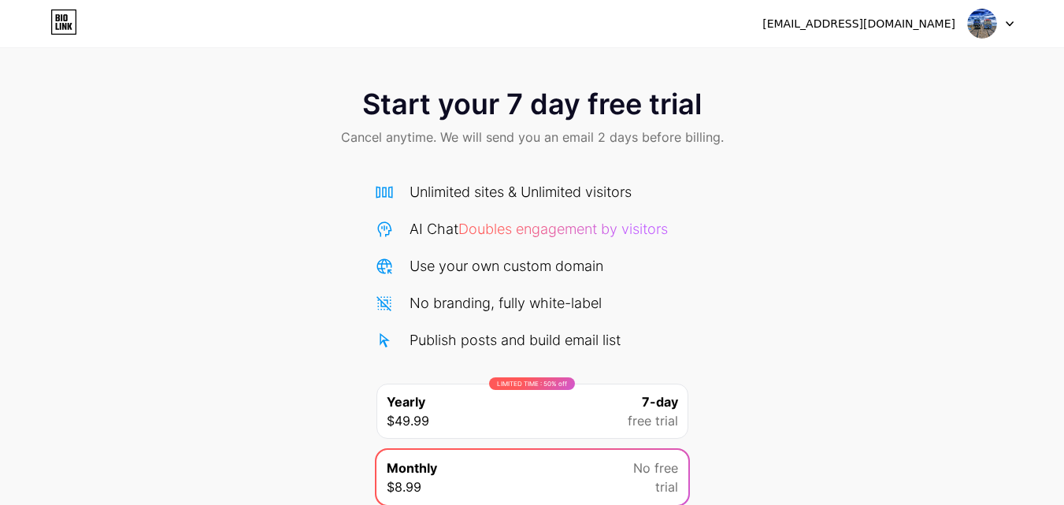
click at [1012, 21] on icon at bounding box center [1010, 24] width 8 height 6
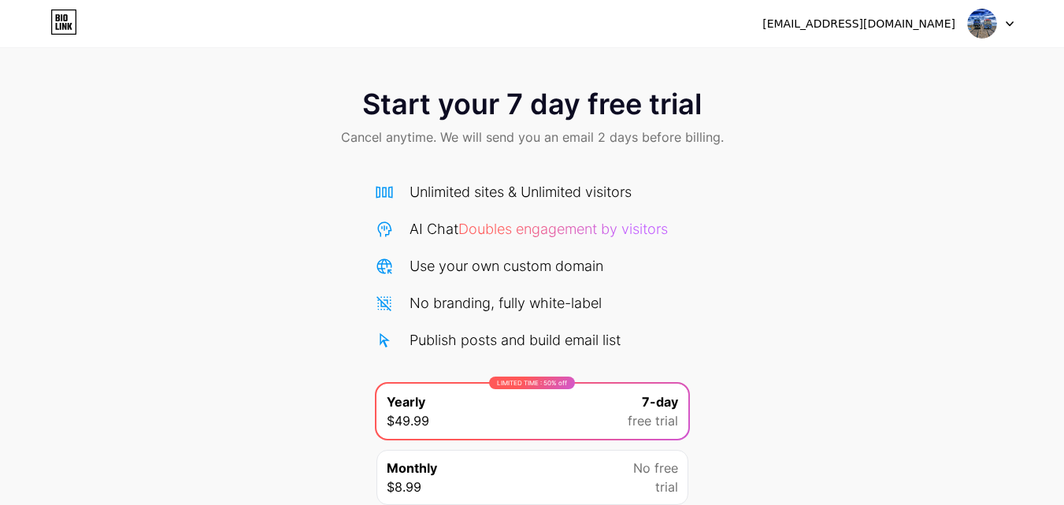
click at [994, 22] on img at bounding box center [982, 24] width 30 height 30
click at [857, 23] on div "[EMAIL_ADDRESS][DOMAIN_NAME]" at bounding box center [858, 24] width 193 height 17
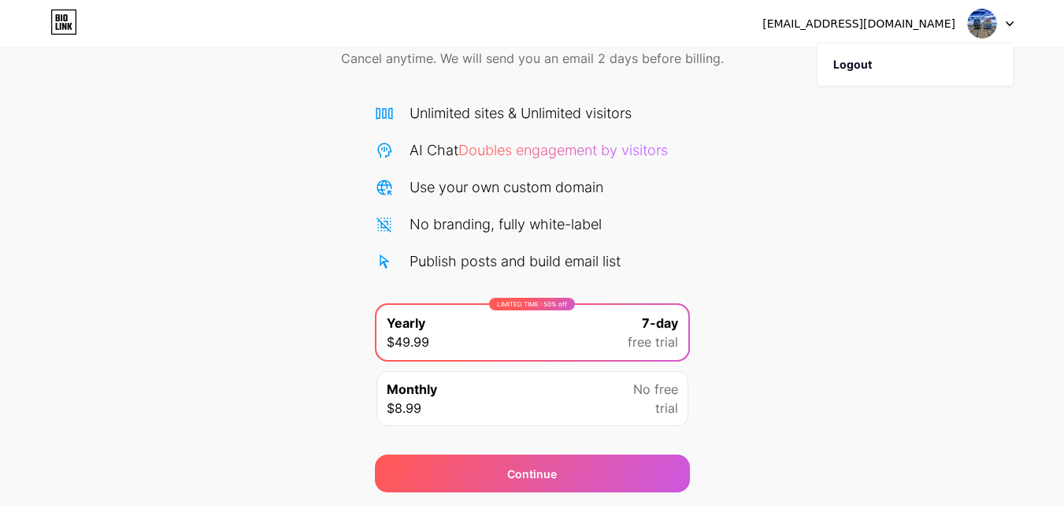
scroll to position [129, 0]
